Goal: Obtain resource: Download file/media

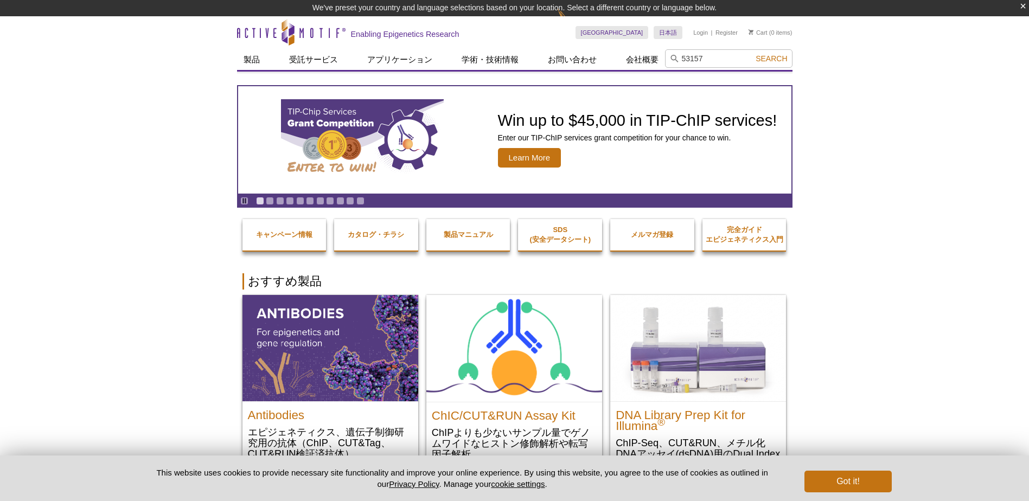
click at [671, 60] on icon at bounding box center [674, 59] width 8 height 8
click at [707, 57] on input "53157" at bounding box center [728, 58] width 127 height 18
click at [752, 54] on button "Search" at bounding box center [771, 59] width 38 height 10
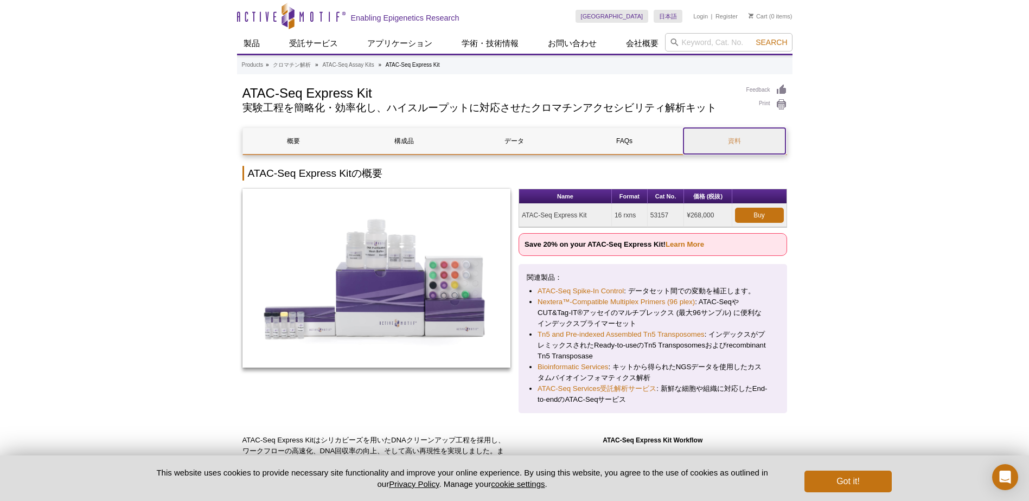
click at [713, 139] on link "資料" at bounding box center [734, 141] width 102 height 26
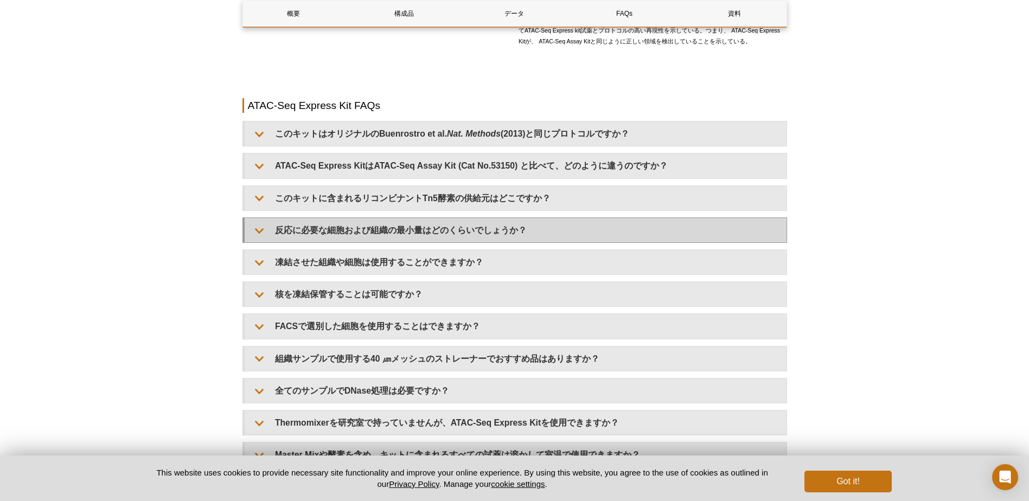
scroll to position [1627, 0]
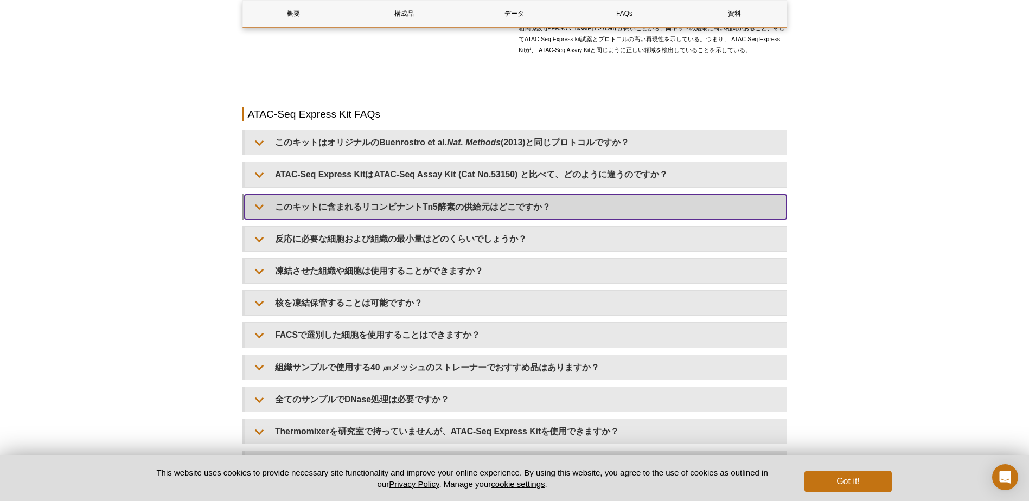
click at [609, 217] on summary "このキットに含まれるリコンビナントTn5酵素の供給元はどこですか？" at bounding box center [516, 207] width 542 height 24
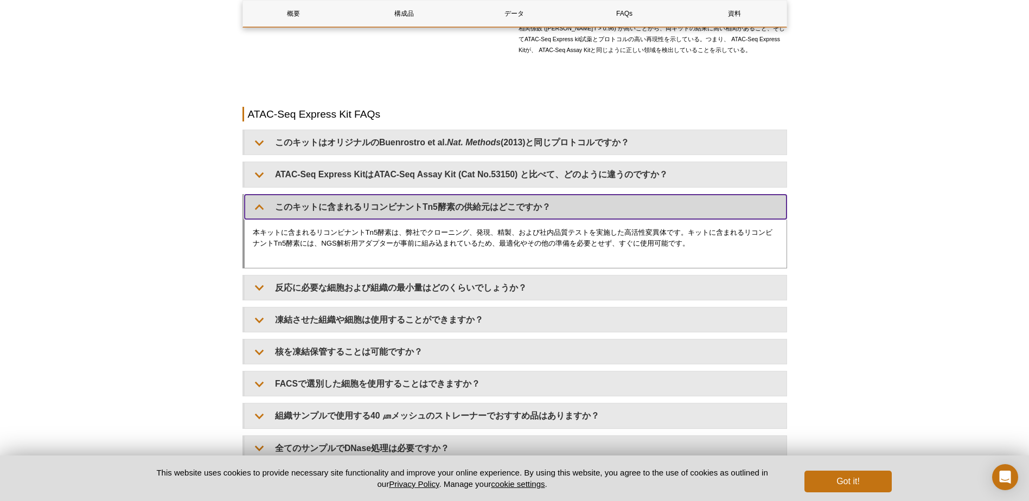
click at [609, 217] on summary "このキットに含まれるリコンビナントTn5酵素の供給元はどこですか？" at bounding box center [516, 207] width 542 height 24
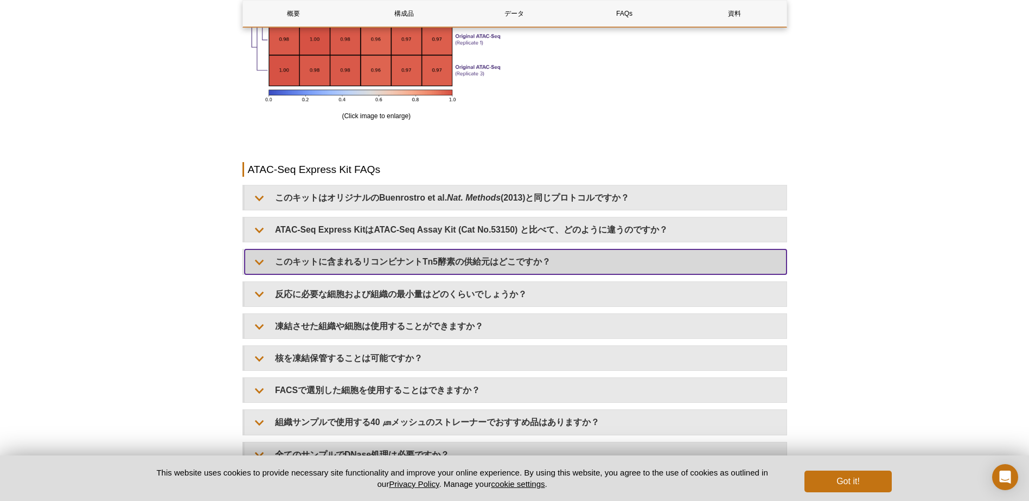
scroll to position [2559, 0]
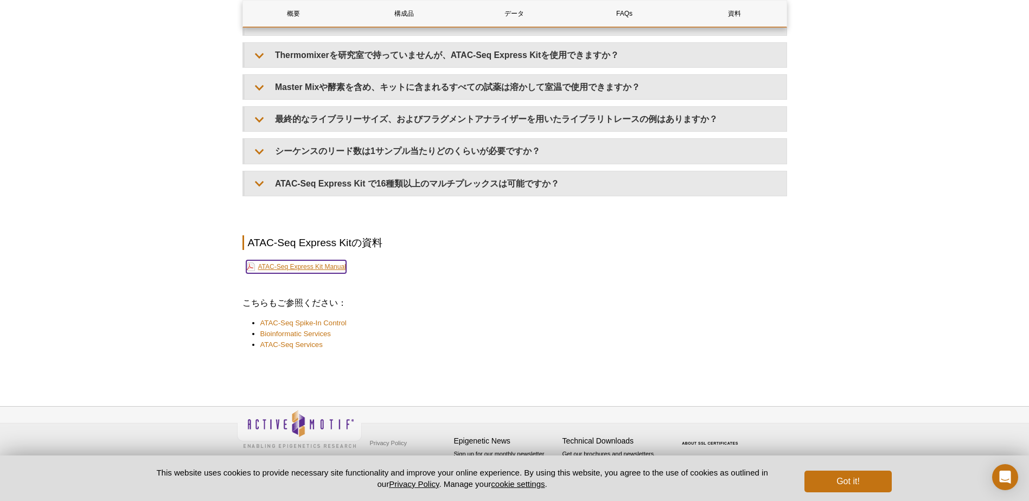
click at [321, 269] on link "ATAC-Seq Express Kit Manual" at bounding box center [296, 266] width 100 height 13
